Goal: Task Accomplishment & Management: Use online tool/utility

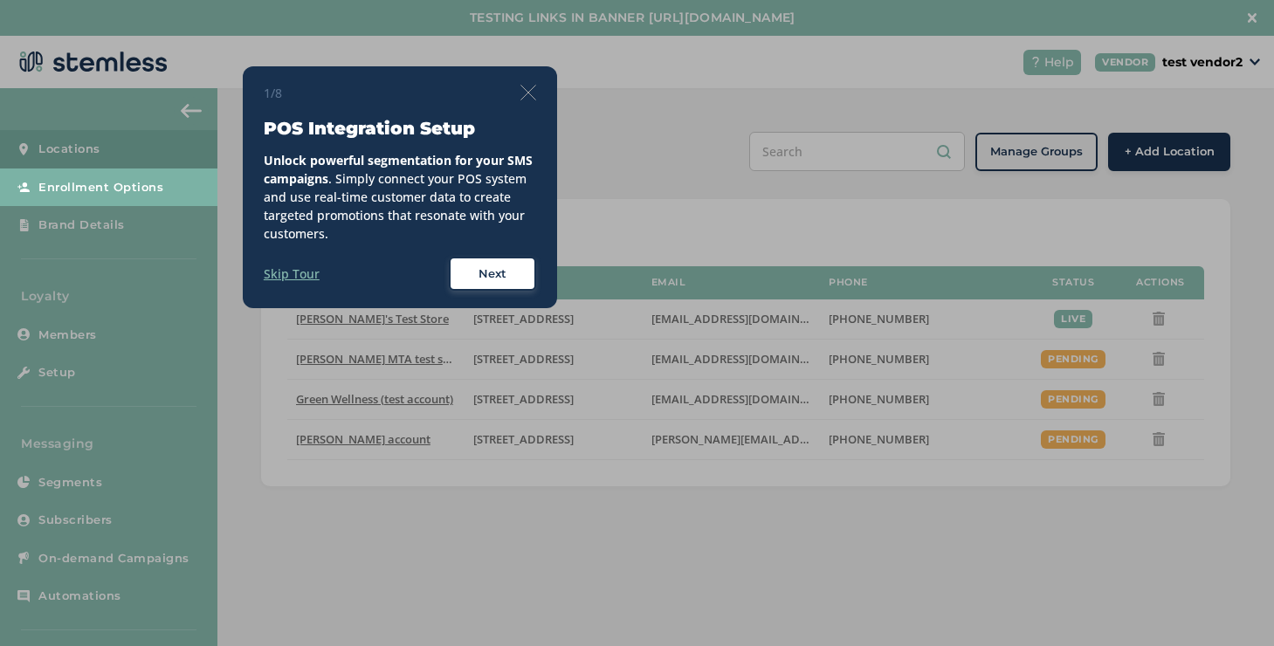
click at [522, 95] on img at bounding box center [528, 93] width 16 height 16
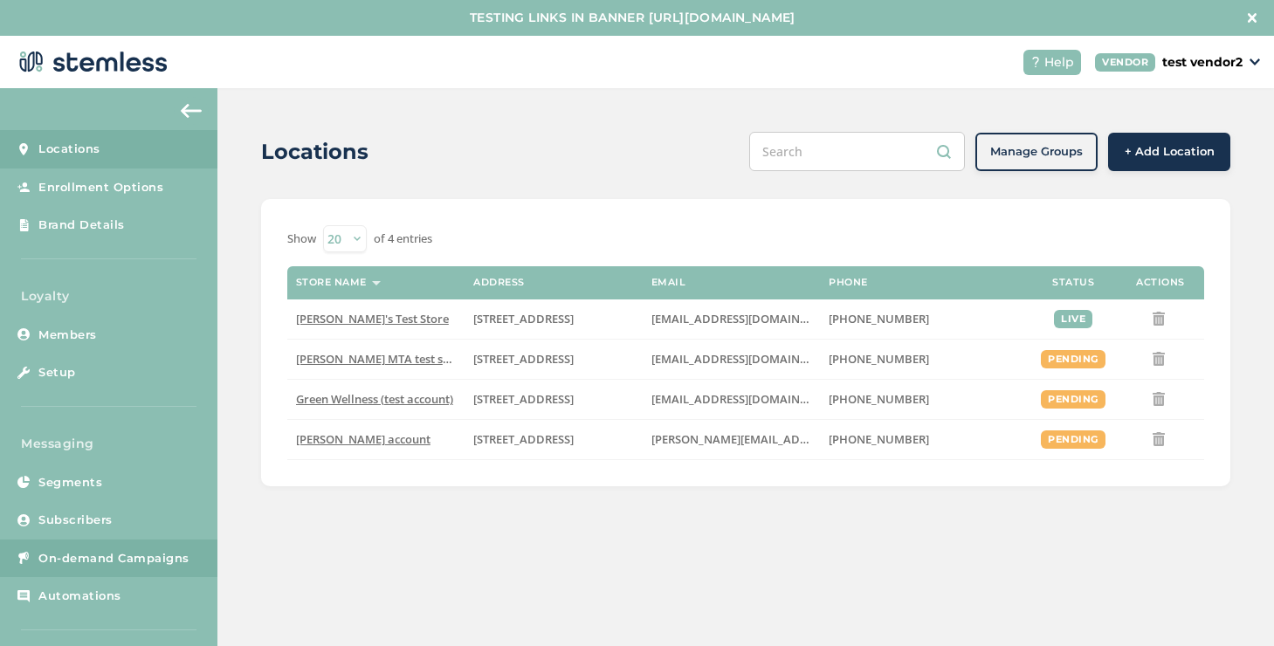
click at [117, 561] on span "On-demand Campaigns" at bounding box center [113, 558] width 151 height 17
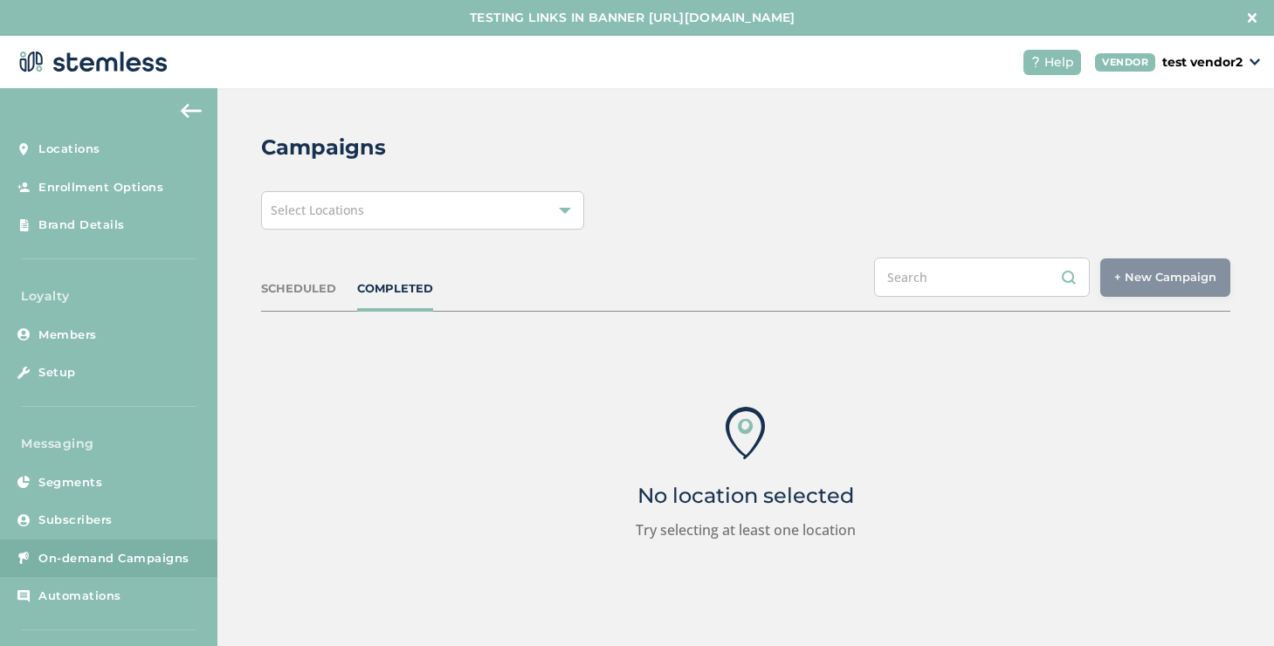
click at [512, 207] on div "Select Locations" at bounding box center [422, 210] width 323 height 38
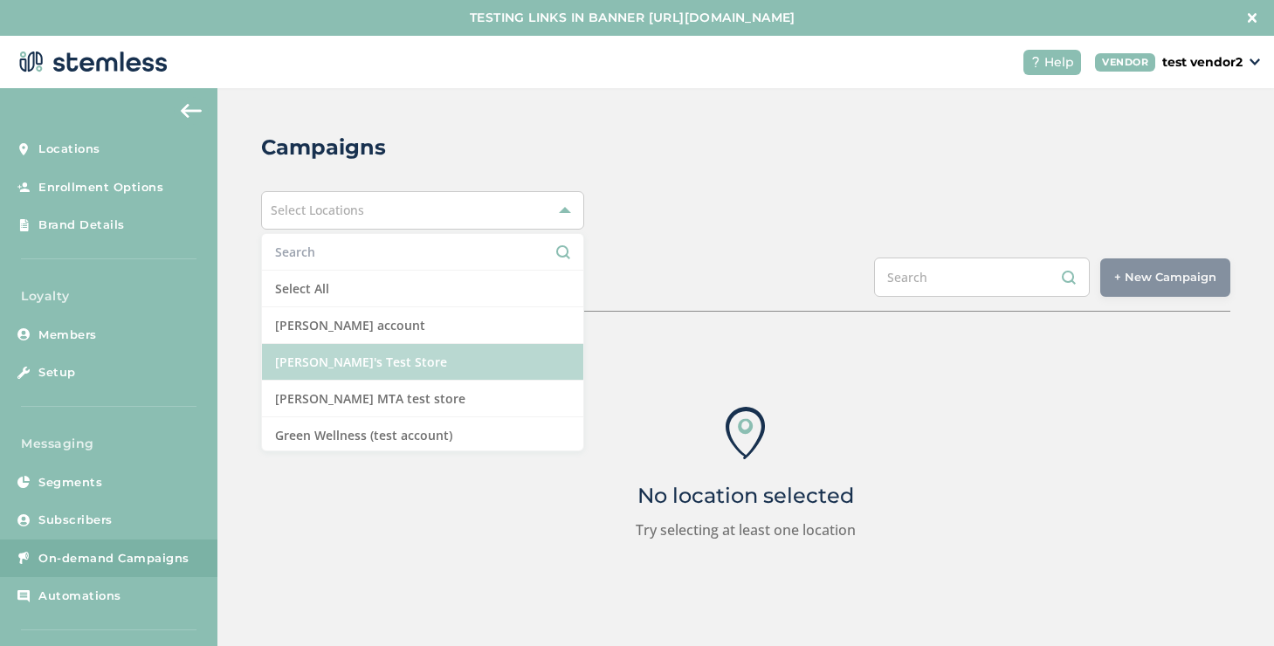
click at [367, 366] on li "[PERSON_NAME]'s Test Store" at bounding box center [422, 362] width 321 height 37
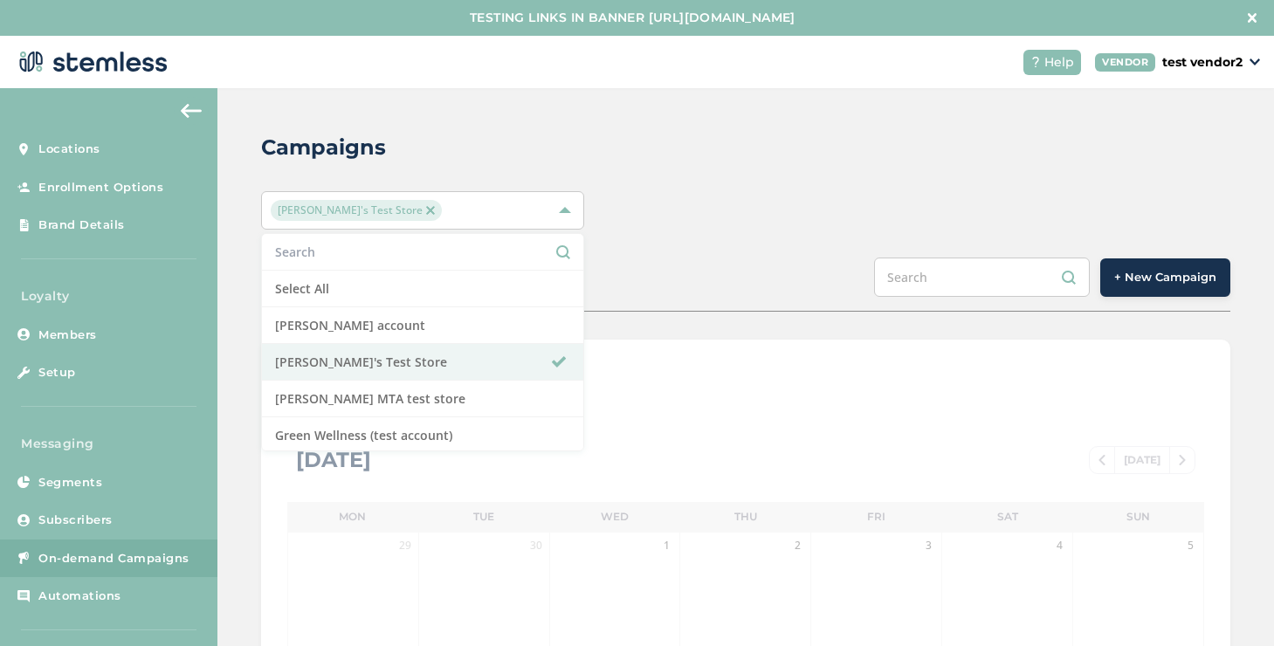
click at [1132, 285] on span "+ New Campaign" at bounding box center [1165, 277] width 102 height 17
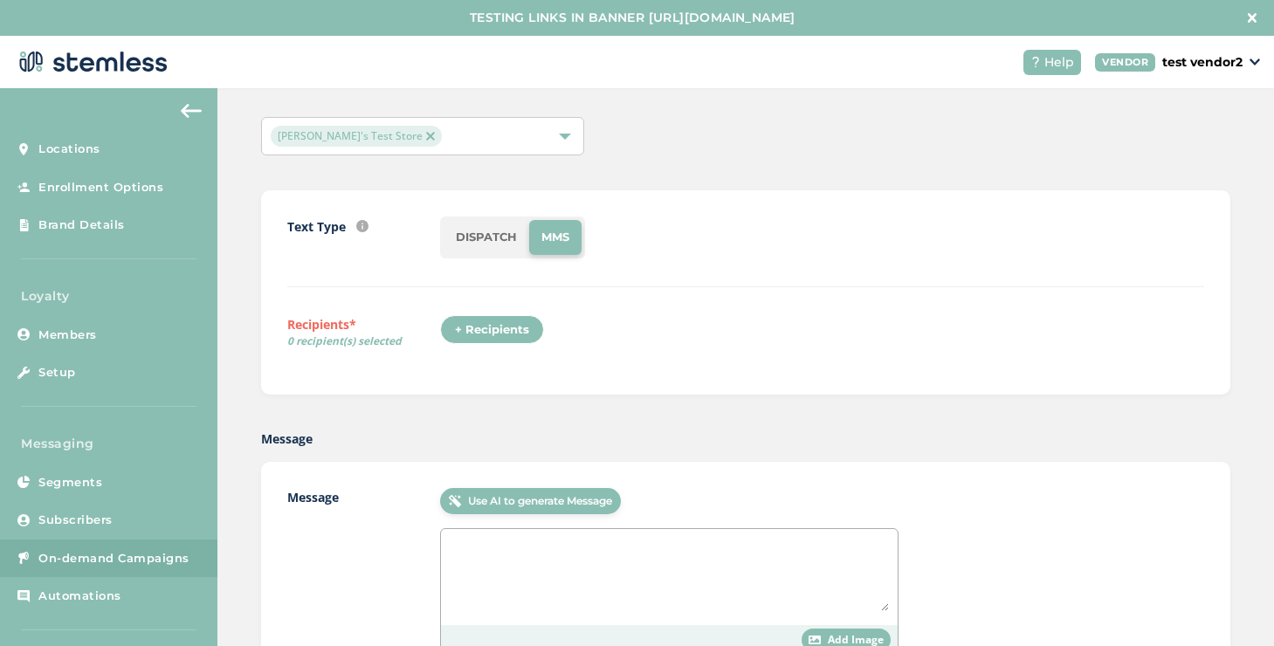
scroll to position [258, 0]
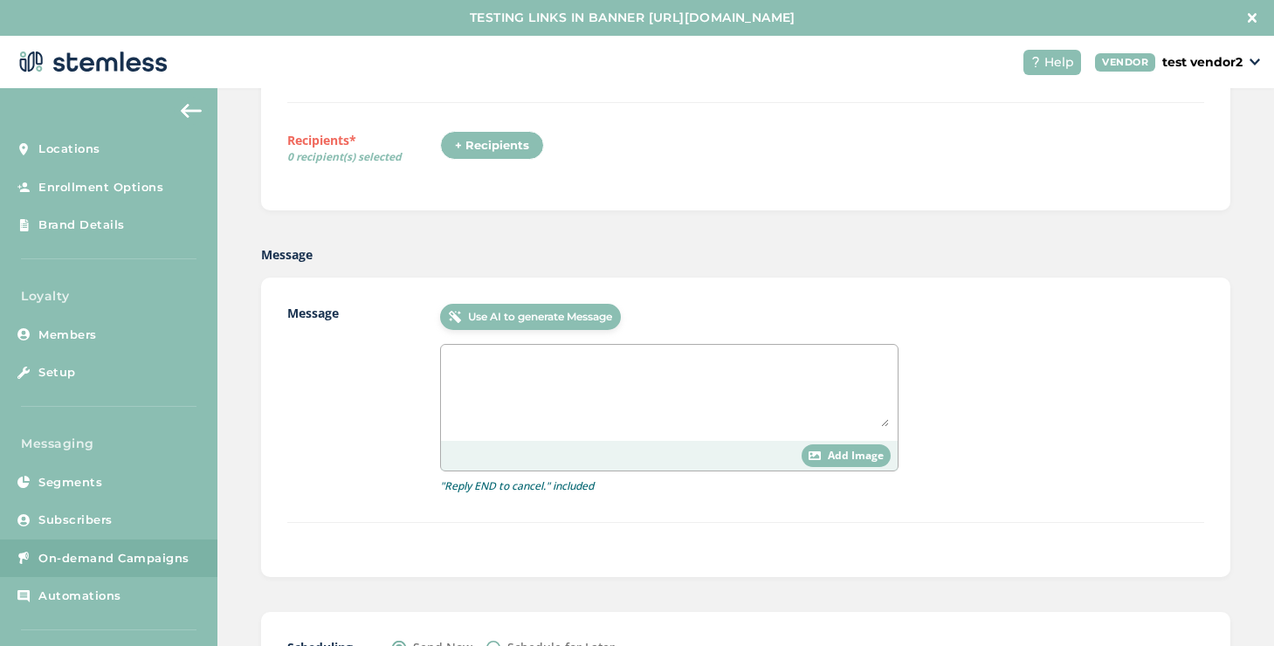
click at [515, 370] on textarea at bounding box center [669, 390] width 439 height 73
paste textarea "[URL][DOMAIN_NAME].."
type textarea "[URL][DOMAIN_NAME].."
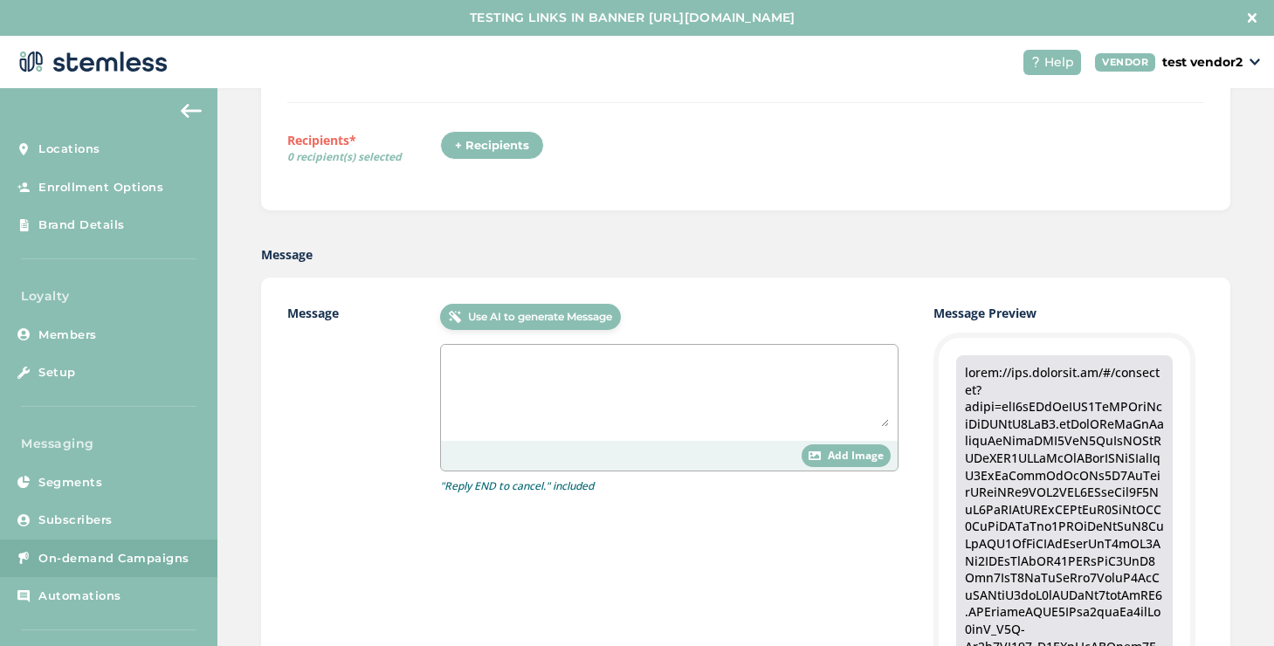
scroll to position [0, 0]
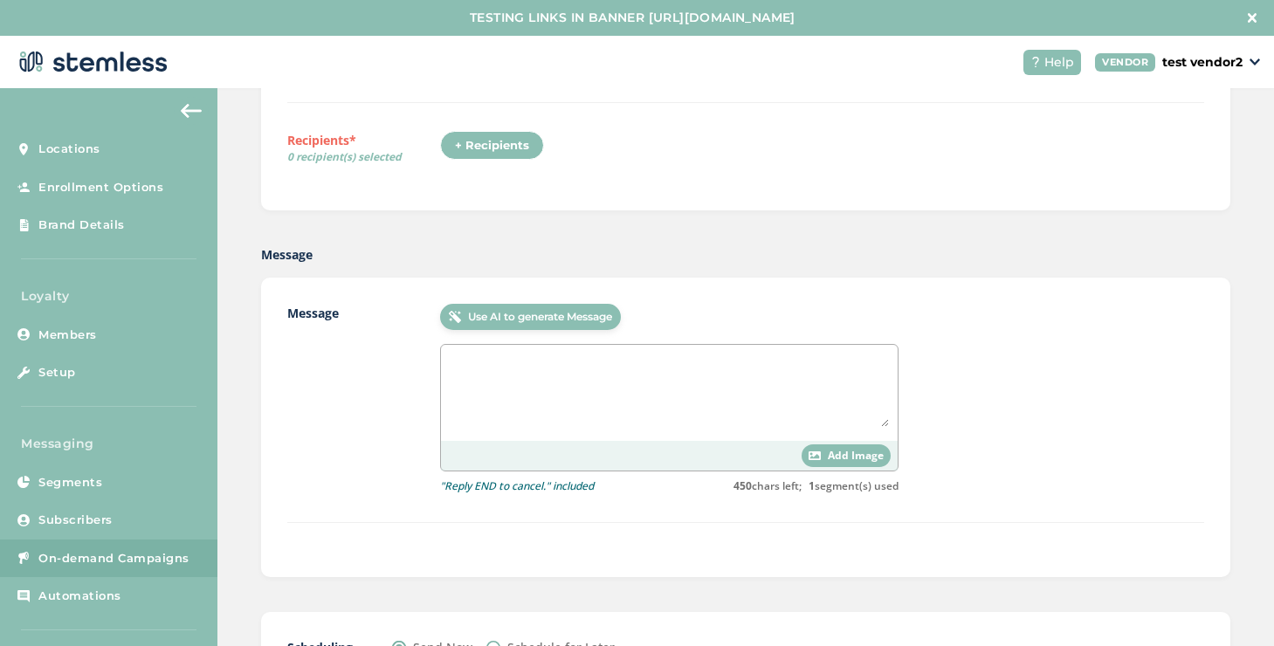
click at [561, 396] on textarea at bounding box center [669, 390] width 439 height 73
paste textarea "hey {first_name}, we're testing a multi segment message using a twilio line to …"
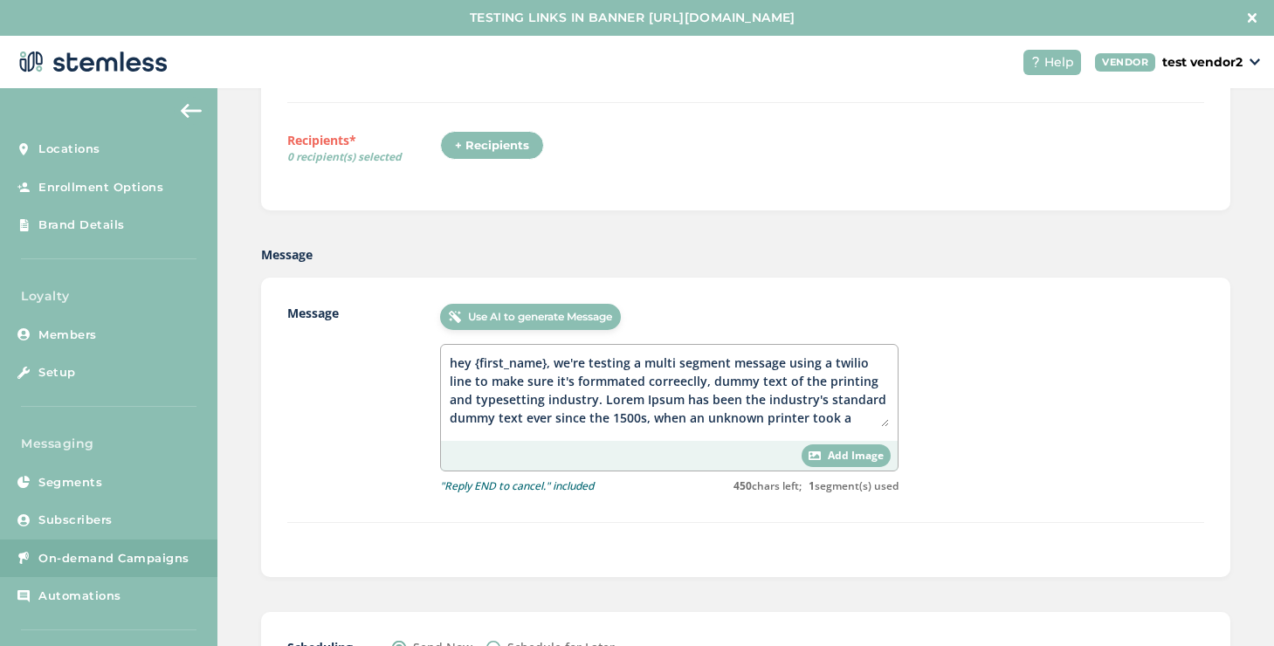
scroll to position [36, 0]
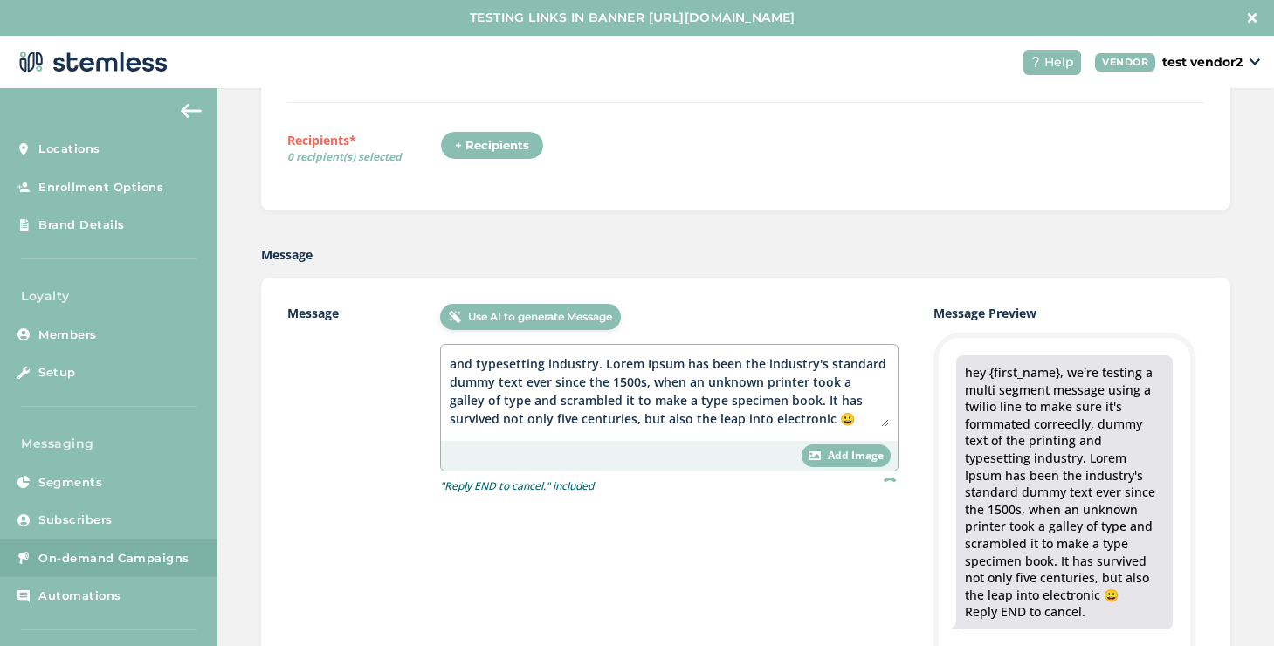
type textarea "hey {first_name}, we're testing a multi segment message using a twilio line to …"
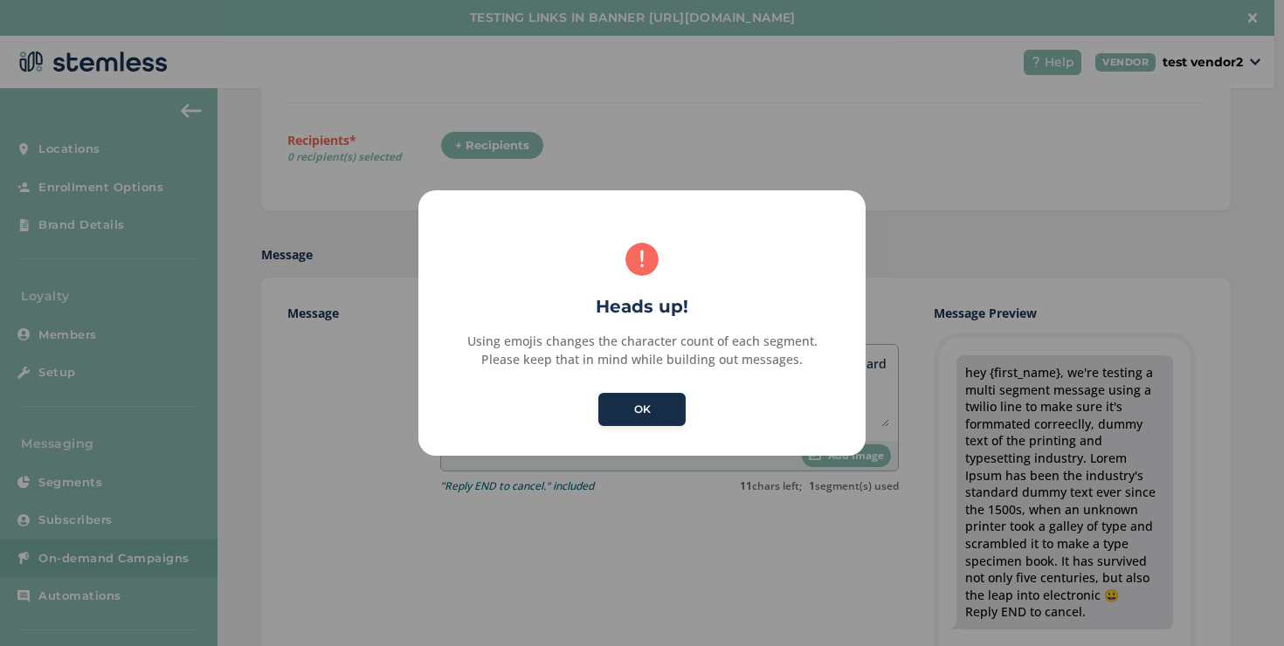
click at [665, 422] on button "OK" at bounding box center [641, 409] width 87 height 33
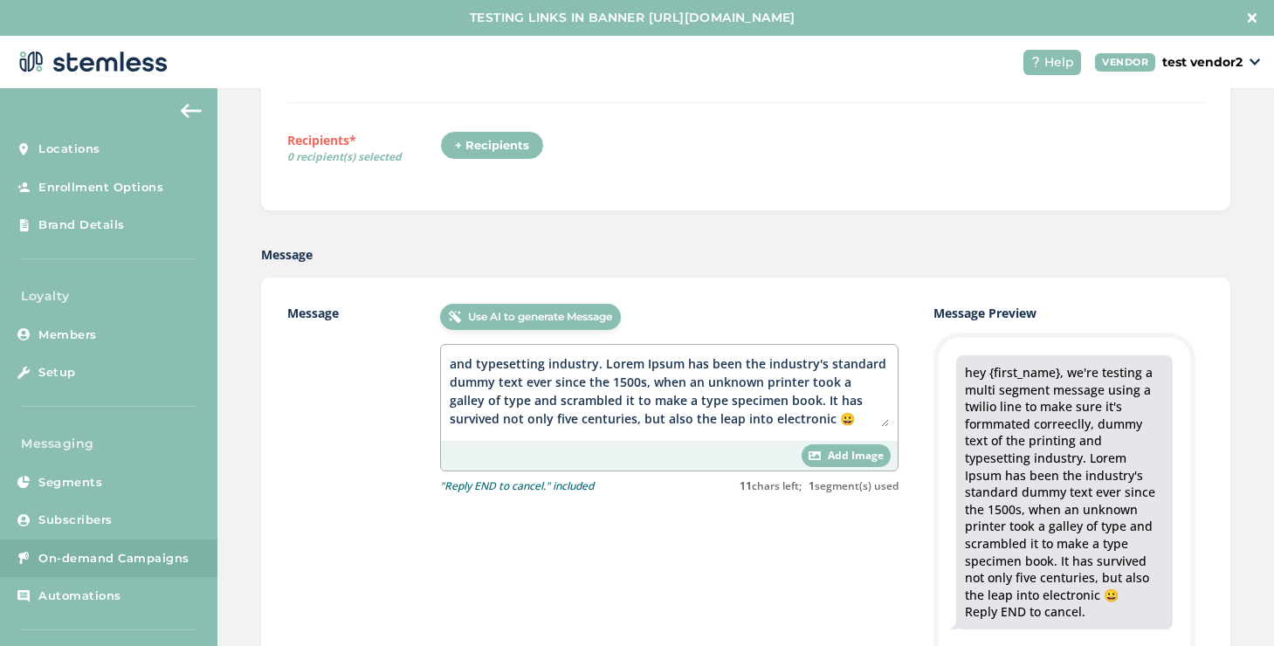
click at [823, 465] on div "Add Image" at bounding box center [846, 455] width 89 height 23
